Goal: Book appointment/travel/reservation

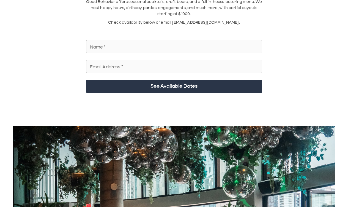
scroll to position [40, 0]
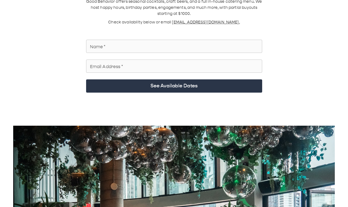
click at [157, 41] on input "Name   *" at bounding box center [174, 46] width 176 height 15
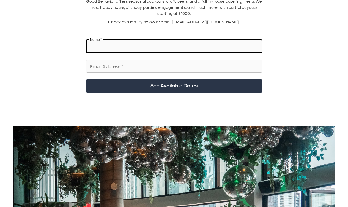
click at [157, 41] on input "Name   *" at bounding box center [174, 46] width 176 height 15
type input "**********"
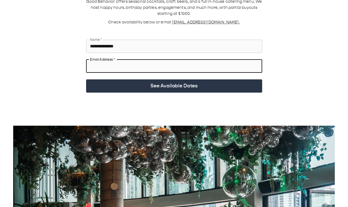
click at [149, 41] on input "Email Address   *" at bounding box center [174, 65] width 176 height 15
type input "**********"
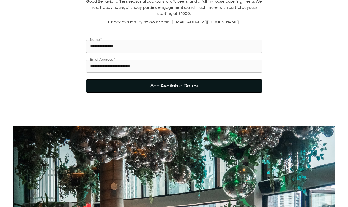
click at [158, 41] on button "See Available Dates" at bounding box center [174, 85] width 176 height 13
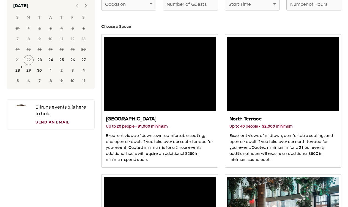
scroll to position [0, 0]
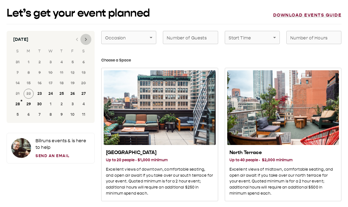
click at [83, 41] on icon "Next month" at bounding box center [86, 39] width 7 height 7
click at [64, 41] on button "16" at bounding box center [62, 83] width 10 height 10
click at [62, 41] on button "16" at bounding box center [62, 83] width 10 height 10
click at [192, 41] on h3 "Choose a Space" at bounding box center [221, 60] width 240 height 6
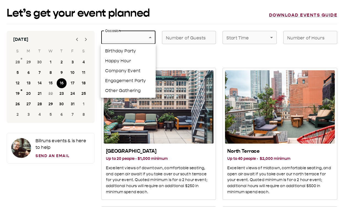
click at [140, 41] on li "Company Event" at bounding box center [128, 71] width 55 height 10
type input "**********"
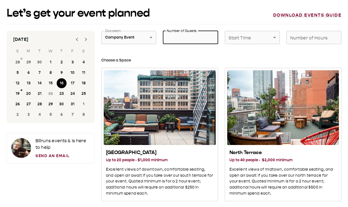
click at [187, 36] on input "Number of Guests" at bounding box center [190, 37] width 55 height 15
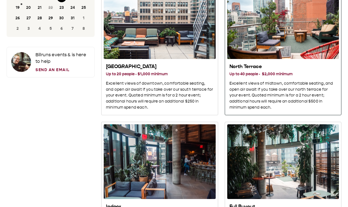
scroll to position [86, 0]
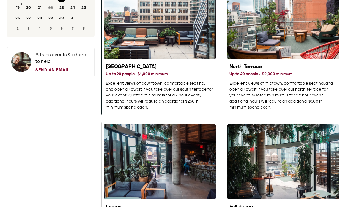
click at [193, 41] on div "South Terrace" at bounding box center [160, 21] width 112 height 75
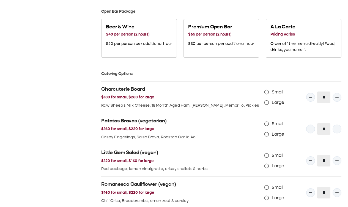
scroll to position [346, 0]
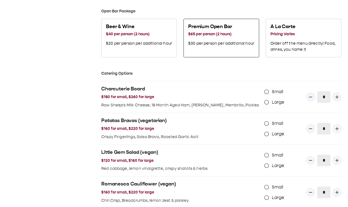
click at [210, 41] on p "$30 per person per additional hour" at bounding box center [221, 43] width 66 height 6
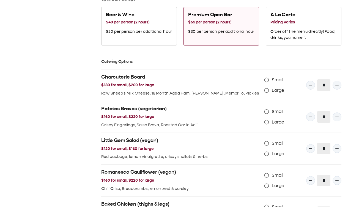
scroll to position [362, 0]
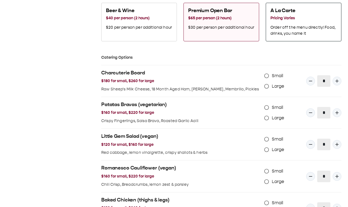
click at [297, 28] on p "Order off the menu directly! Food, drinks, you name it" at bounding box center [304, 31] width 66 height 12
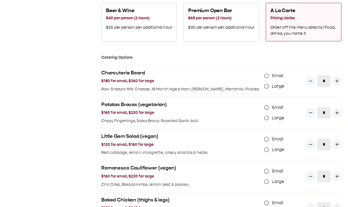
scroll to position [371, 0]
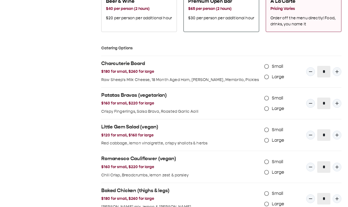
click at [240, 17] on p "$30 per person per additional hour" at bounding box center [221, 18] width 66 height 6
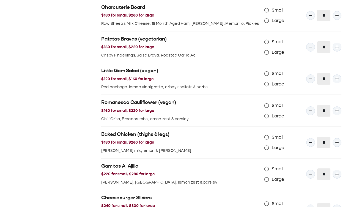
scroll to position [428, 0]
click at [283, 26] on label "Large" at bounding box center [273, 20] width 23 height 10
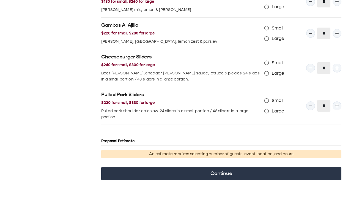
scroll to position [575, 0]
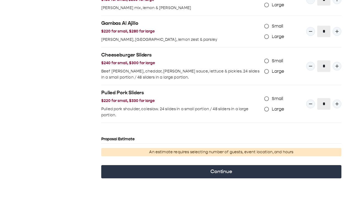
click at [274, 41] on span "Large" at bounding box center [278, 71] width 13 height 7
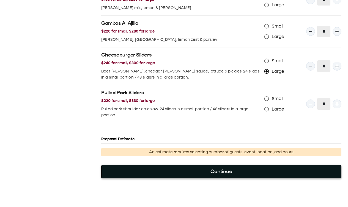
click at [263, 41] on button "Continue" at bounding box center [221, 171] width 240 height 13
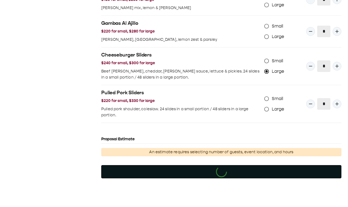
scroll to position [0, 0]
